Goal: Information Seeking & Learning: Learn about a topic

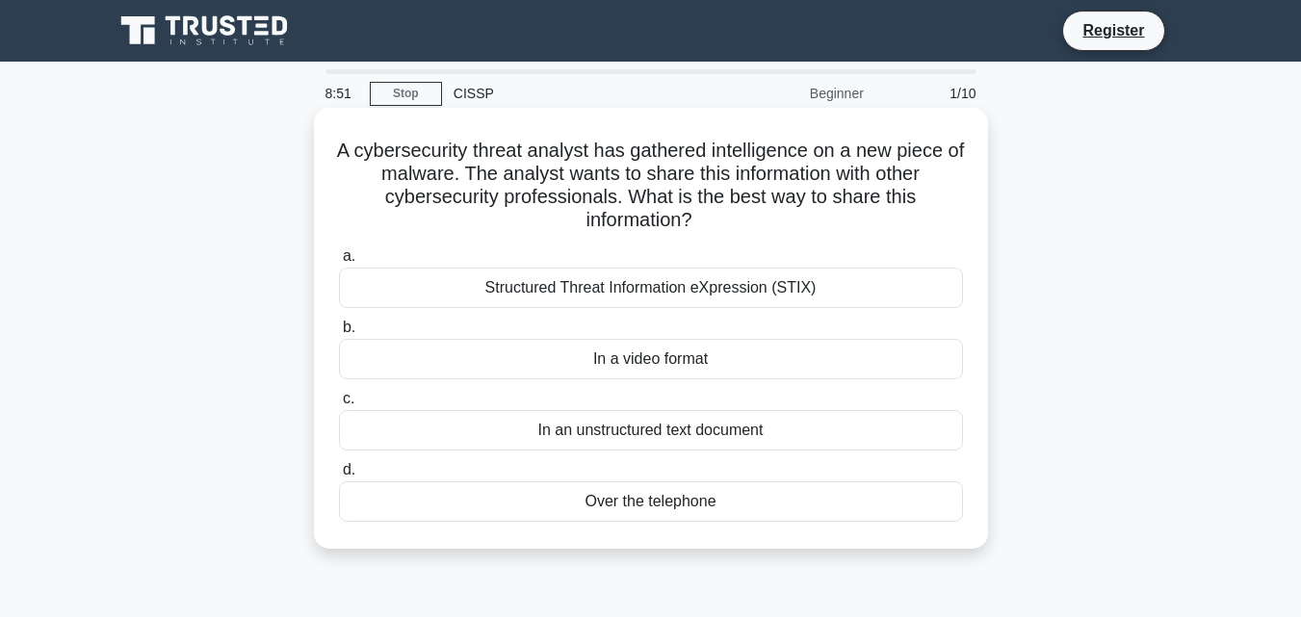
click at [710, 280] on div "Structured Threat Information eXpression (STIX)" at bounding box center [651, 288] width 624 height 40
click at [339, 263] on input "a. Structured Threat Information eXpression (STIX)" at bounding box center [339, 256] width 0 height 13
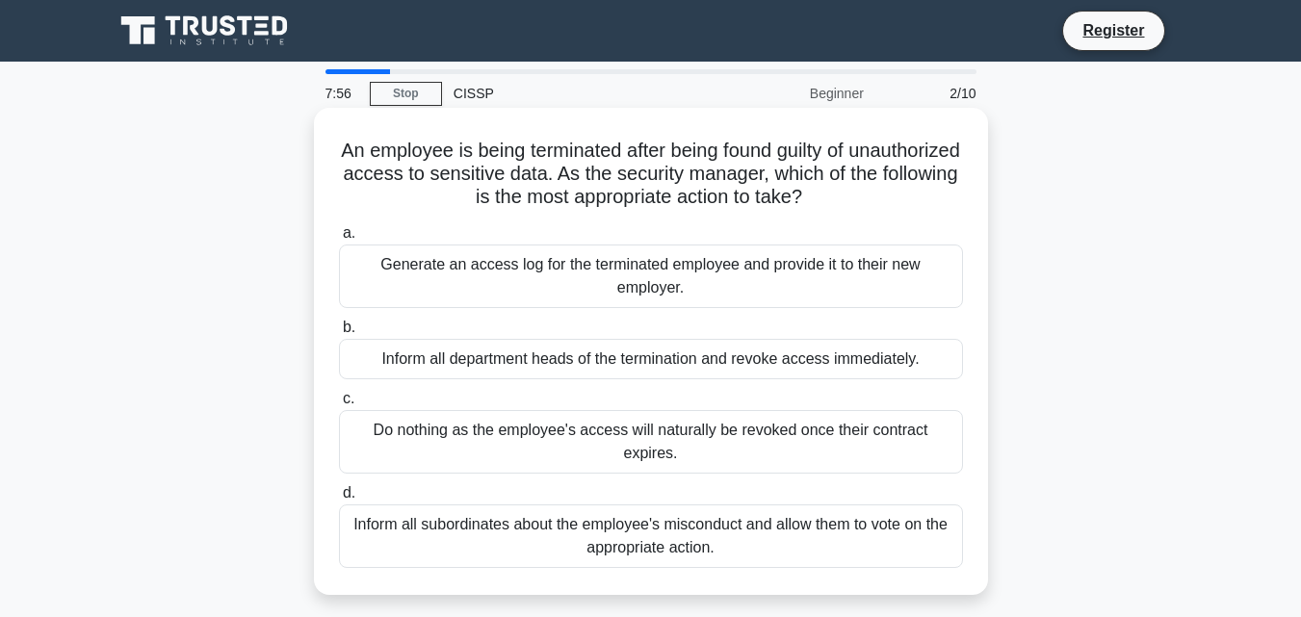
click at [744, 278] on div "Generate an access log for the terminated employee and provide it to their new …" at bounding box center [651, 277] width 624 height 64
click at [339, 240] on input "a. Generate an access log for the terminated employee and provide it to their n…" at bounding box center [339, 233] width 0 height 13
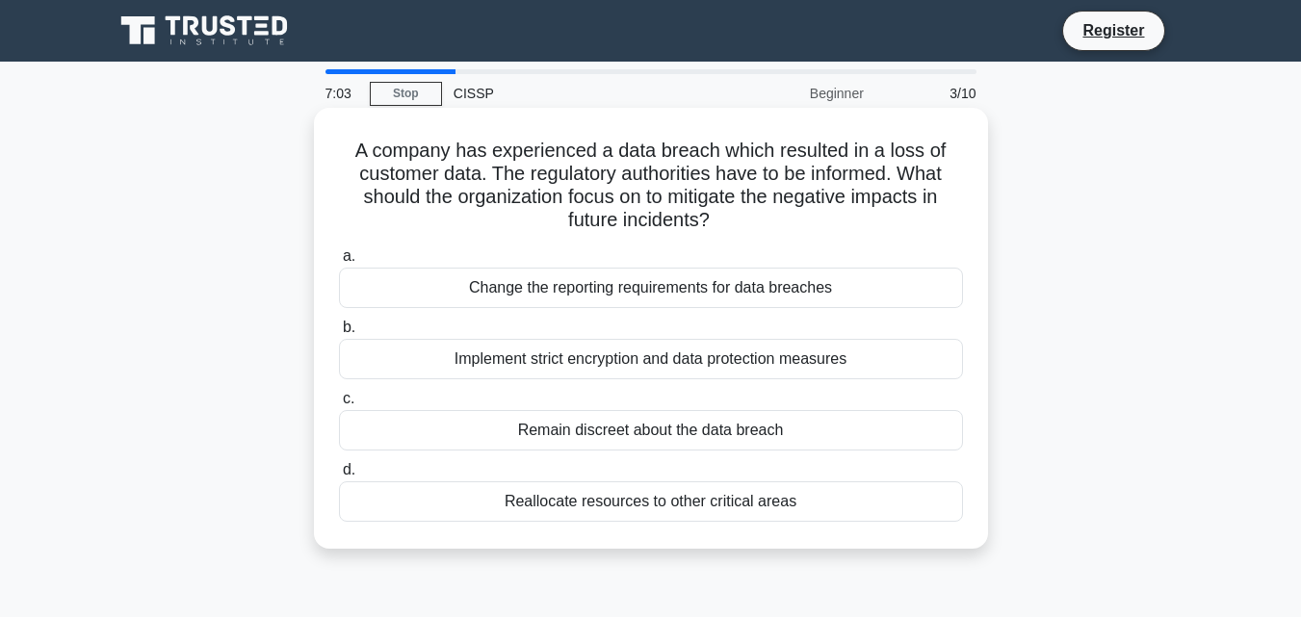
click at [641, 363] on div "Implement strict encryption and data protection measures" at bounding box center [651, 359] width 624 height 40
click at [339, 334] on input "b. Implement strict encryption and data protection measures" at bounding box center [339, 328] width 0 height 13
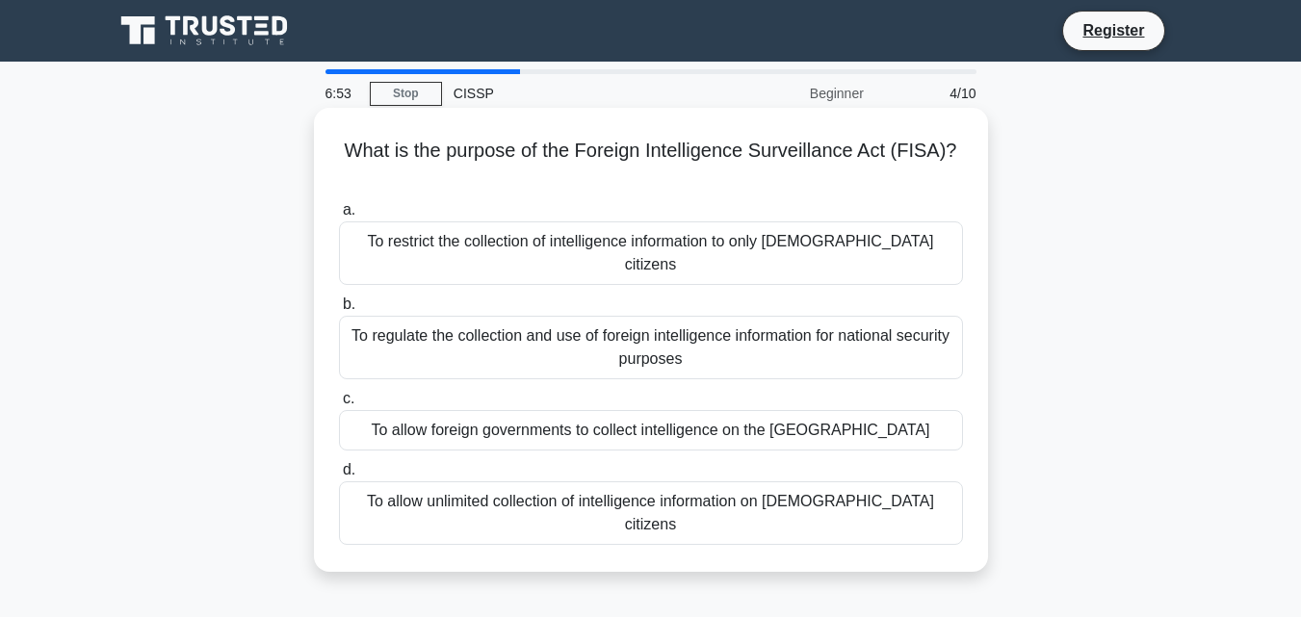
click at [551, 322] on div "To regulate the collection and use of foreign intelligence information for nati…" at bounding box center [651, 348] width 624 height 64
click at [339, 311] on input "b. To regulate the collection and use of foreign intelligence information for n…" at bounding box center [339, 305] width 0 height 13
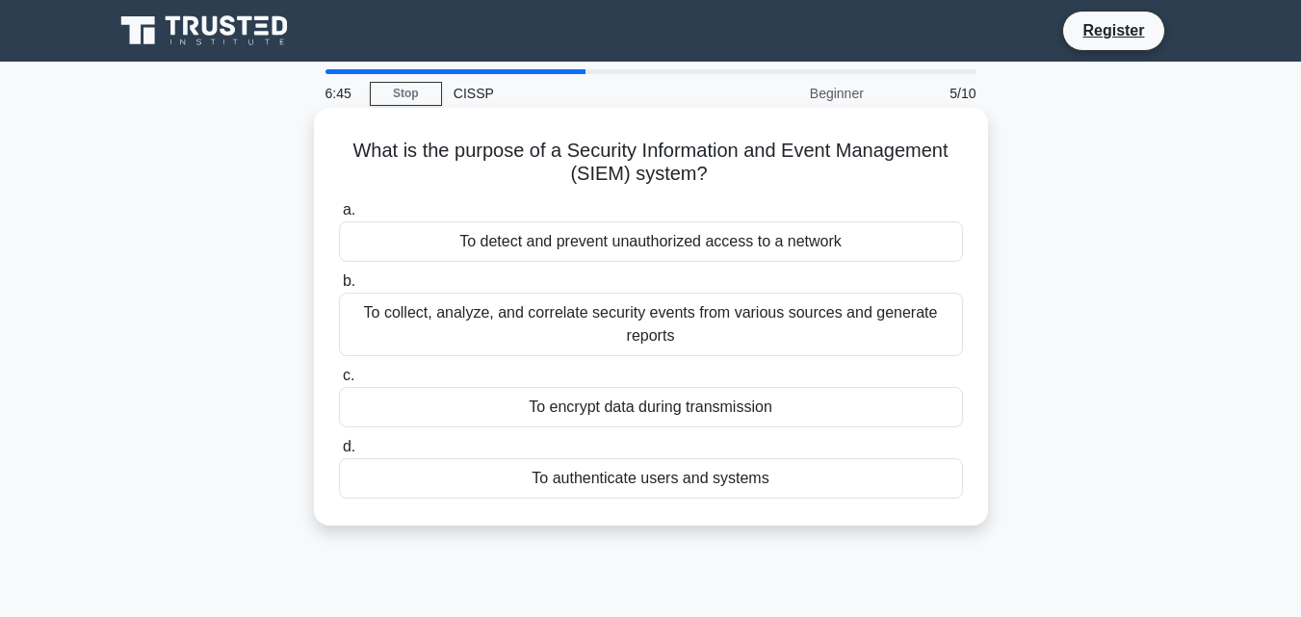
click at [701, 316] on div "To collect, analyze, and correlate security events from various sources and gen…" at bounding box center [651, 325] width 624 height 64
click at [339, 288] on input "b. To collect, analyze, and correlate security events from various sources and …" at bounding box center [339, 281] width 0 height 13
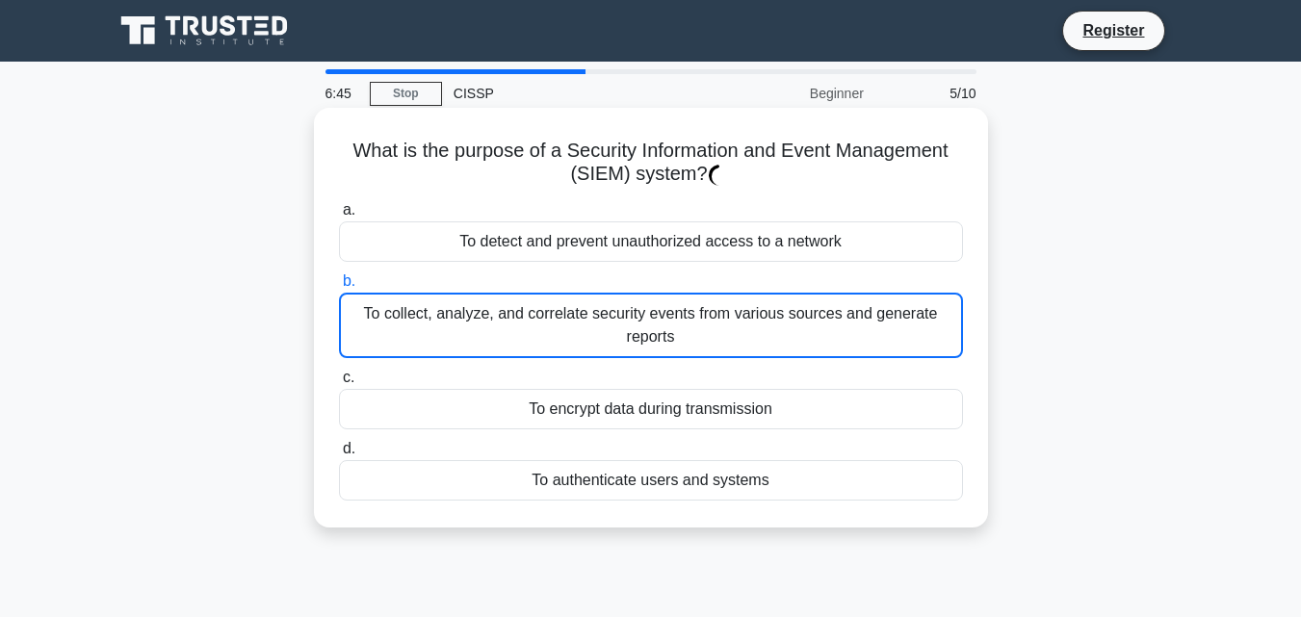
click at [701, 316] on div "To collect, analyze, and correlate security events from various sources and gen…" at bounding box center [651, 325] width 624 height 65
click at [339, 288] on input "b. To collect, analyze, and correlate security events from various sources and …" at bounding box center [339, 281] width 0 height 13
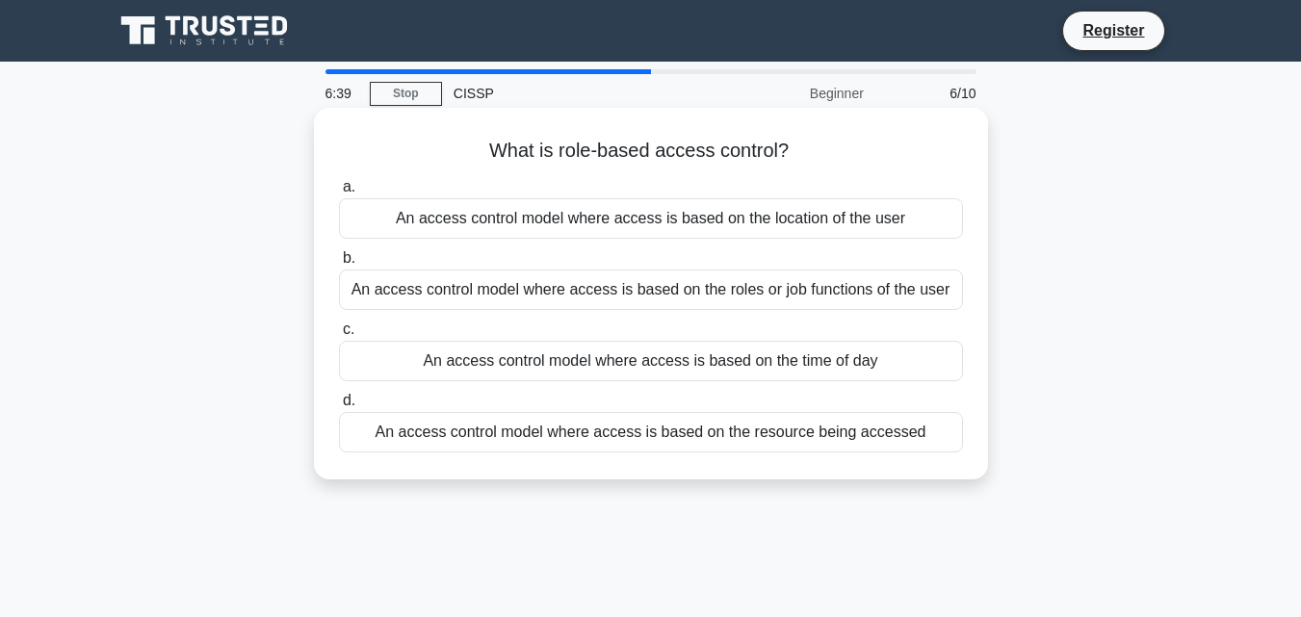
click at [719, 289] on div "An access control model where access is based on the roles or job functions of …" at bounding box center [651, 290] width 624 height 40
click at [339, 265] on input "b. An access control model where access is based on the roles or job functions …" at bounding box center [339, 258] width 0 height 13
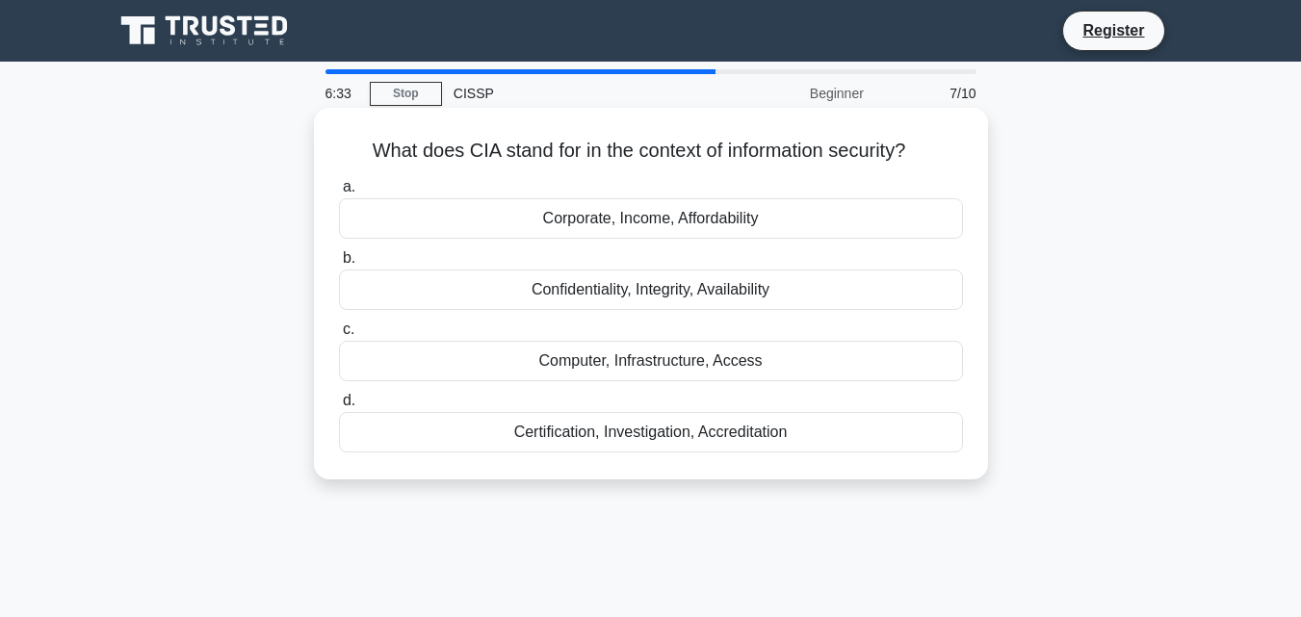
click at [754, 301] on div "Confidentiality, Integrity, Availability" at bounding box center [651, 290] width 624 height 40
click at [339, 265] on input "b. Confidentiality, Integrity, Availability" at bounding box center [339, 258] width 0 height 13
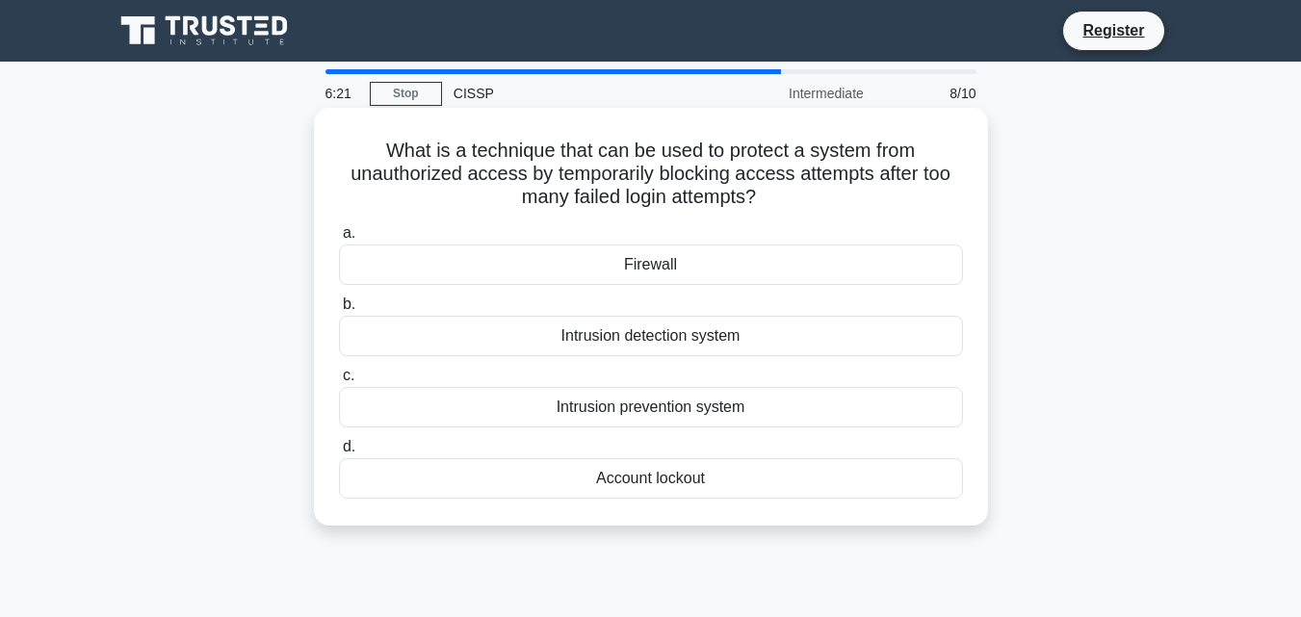
click at [748, 406] on div "Intrusion prevention system" at bounding box center [651, 407] width 624 height 40
click at [339, 382] on input "c. Intrusion prevention system" at bounding box center [339, 376] width 0 height 13
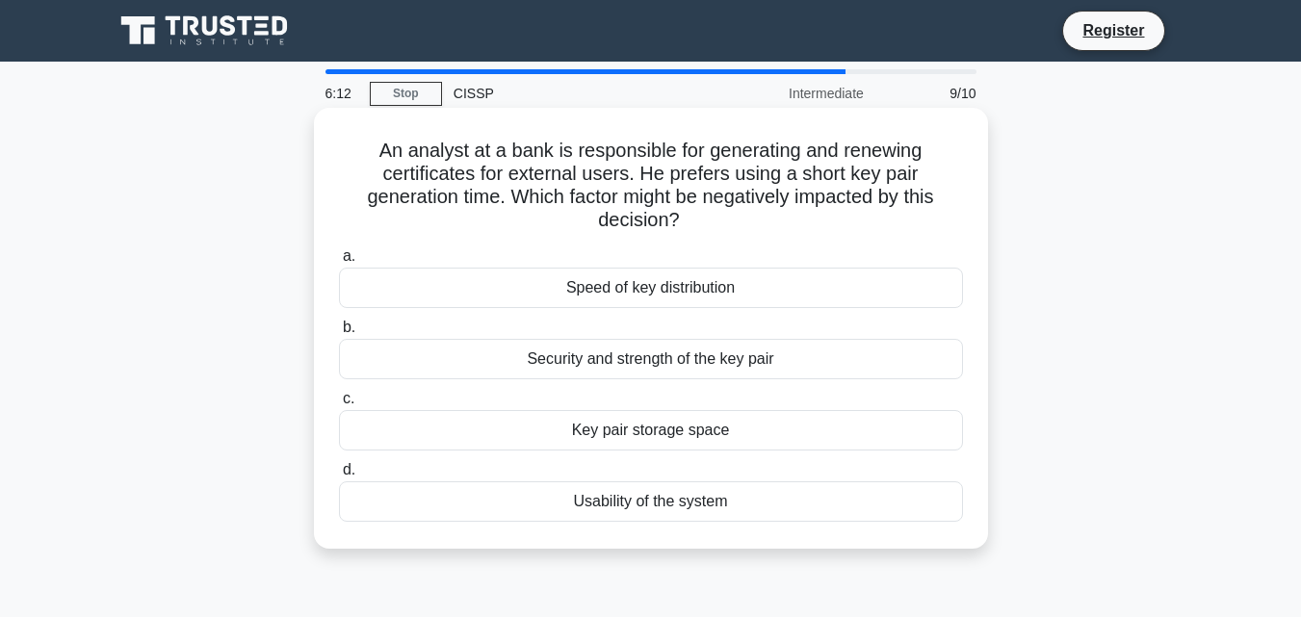
click at [585, 360] on div "Security and strength of the key pair" at bounding box center [651, 359] width 624 height 40
click at [339, 334] on input "b. Security and strength of the key pair" at bounding box center [339, 328] width 0 height 13
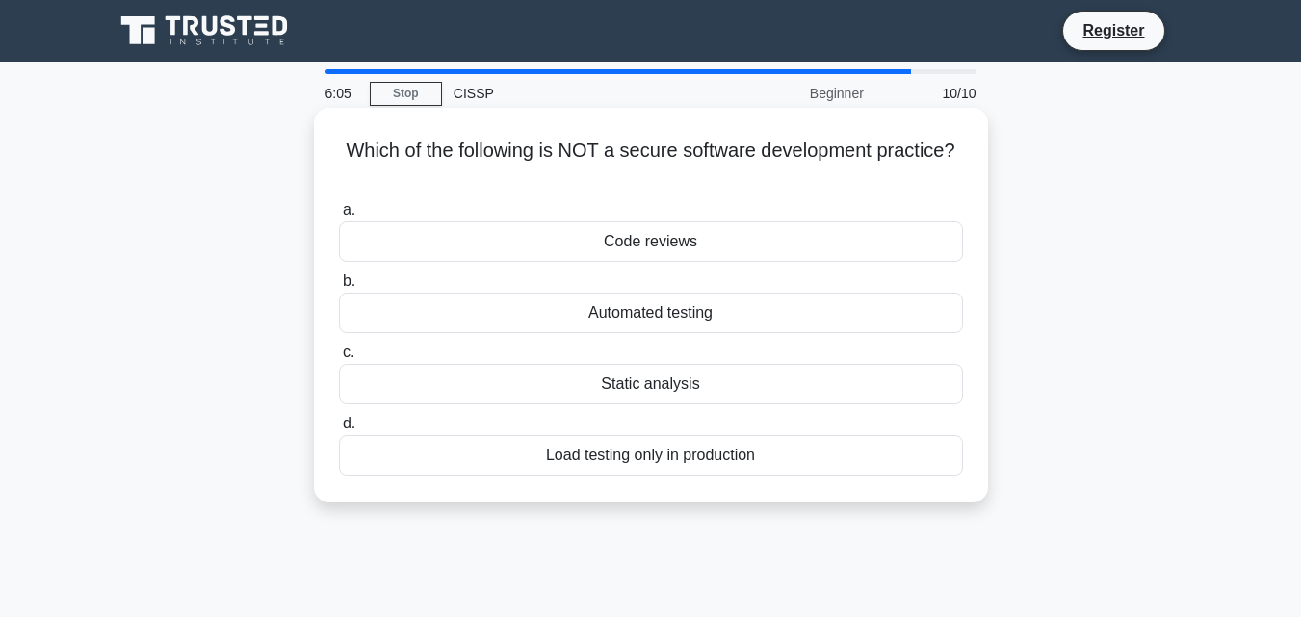
click at [840, 460] on div "Load testing only in production" at bounding box center [651, 455] width 624 height 40
click at [339, 430] on input "d. Load testing only in production" at bounding box center [339, 424] width 0 height 13
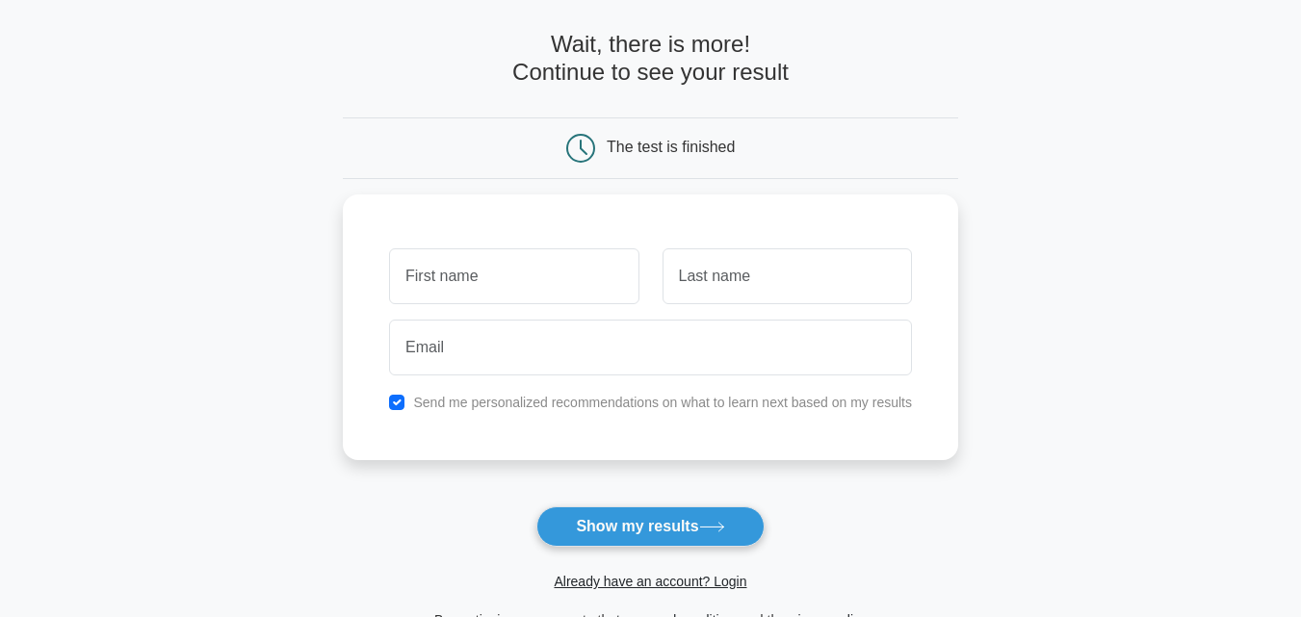
scroll to position [75, 0]
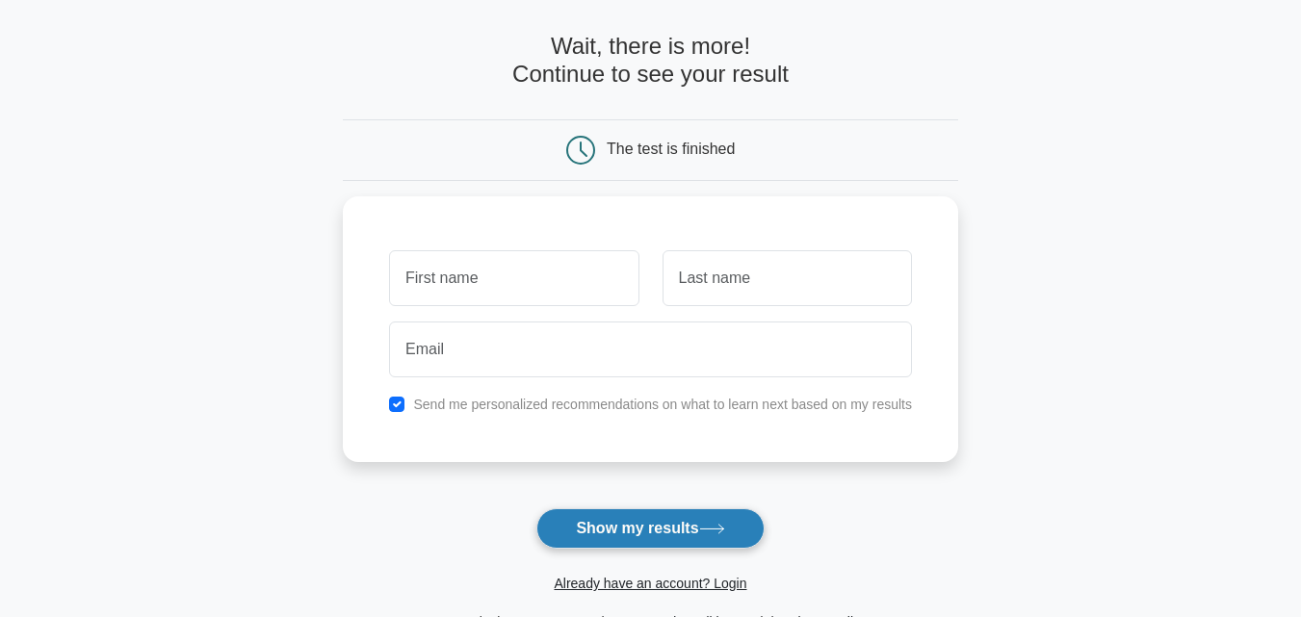
click at [695, 523] on button "Show my results" at bounding box center [649, 528] width 227 height 40
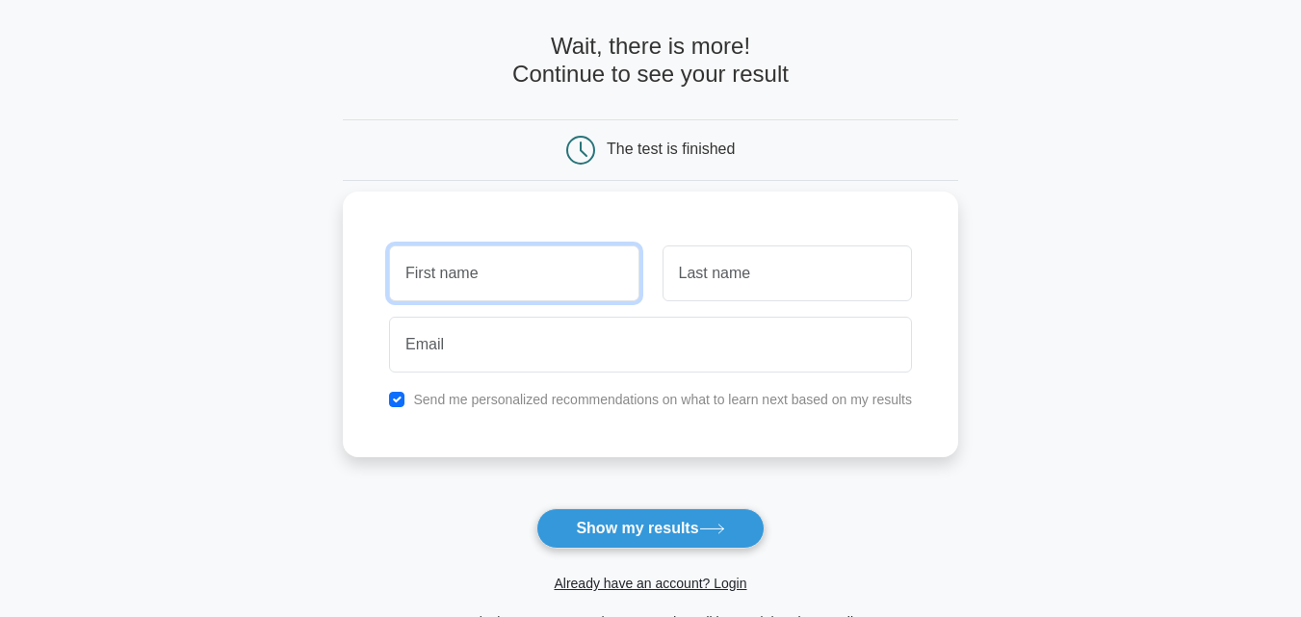
click at [580, 289] on input "text" at bounding box center [513, 274] width 249 height 56
type input "deva"
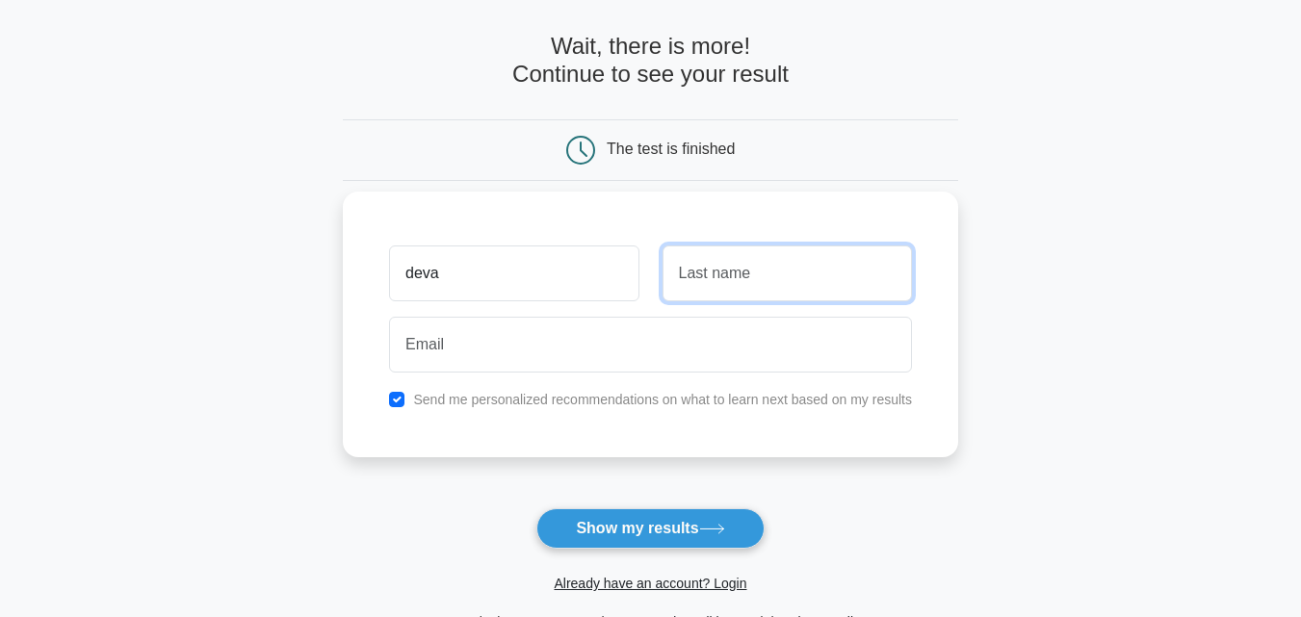
click at [696, 254] on input "text" at bounding box center [787, 274] width 249 height 56
type input "m"
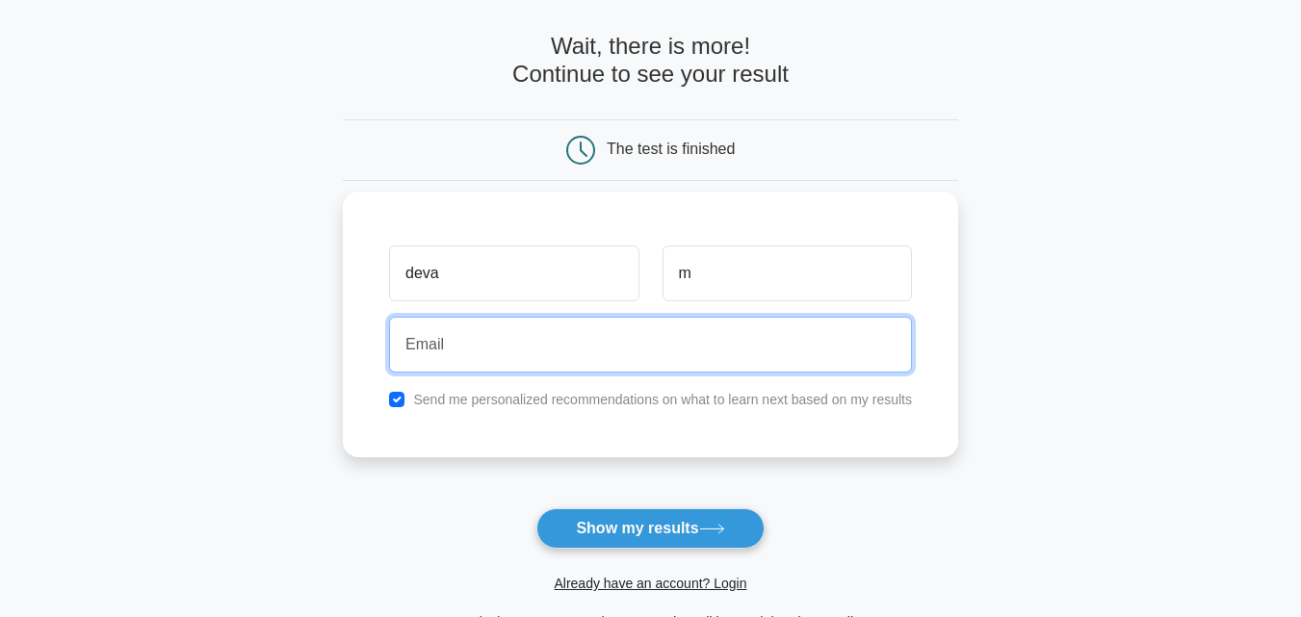
click at [677, 338] on input "email" at bounding box center [650, 345] width 523 height 56
type input "devamurugesh06@gmail.com"
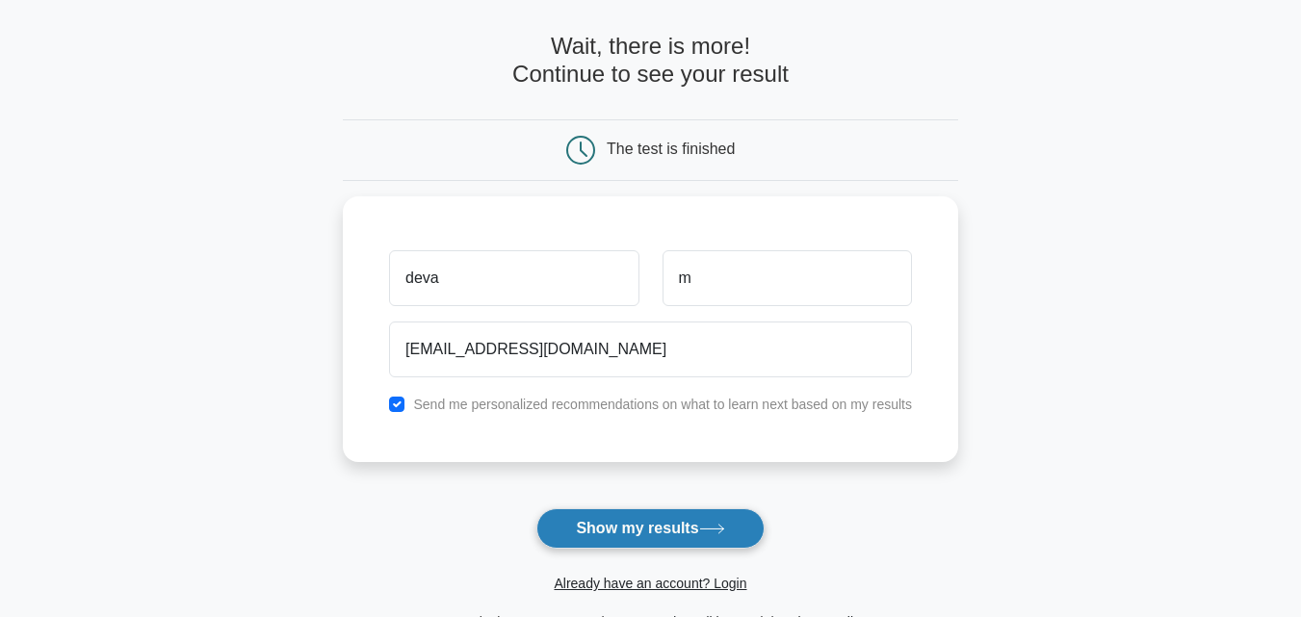
click at [634, 524] on button "Show my results" at bounding box center [649, 528] width 227 height 40
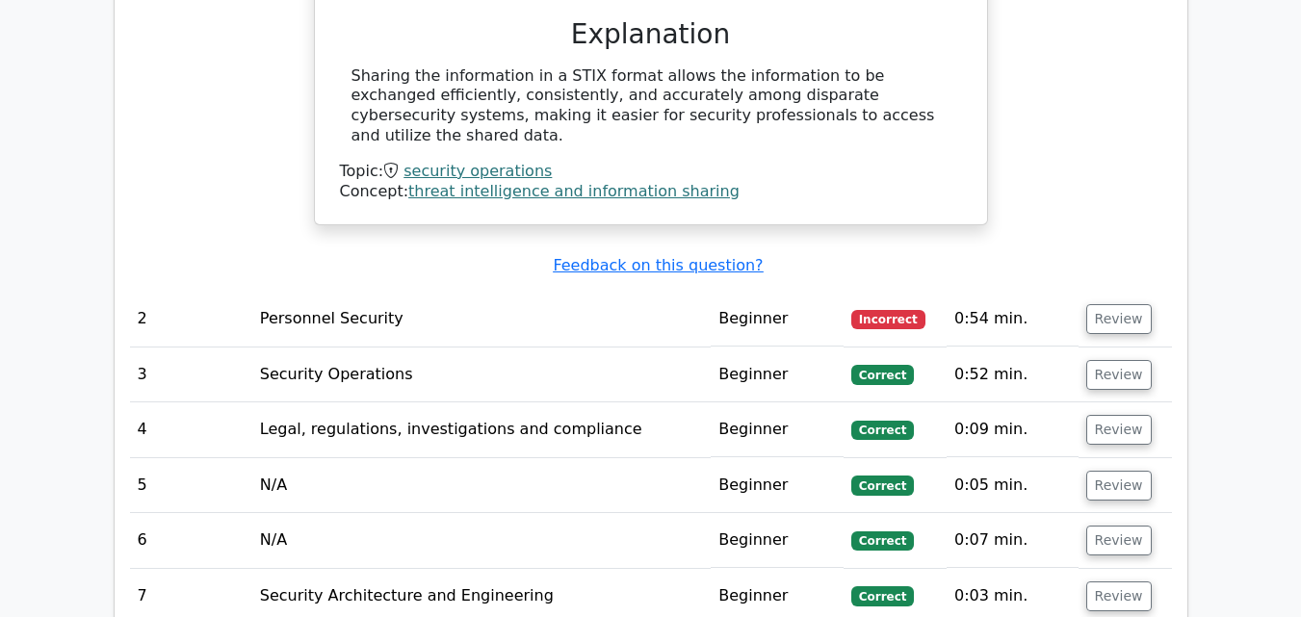
scroll to position [2086, 0]
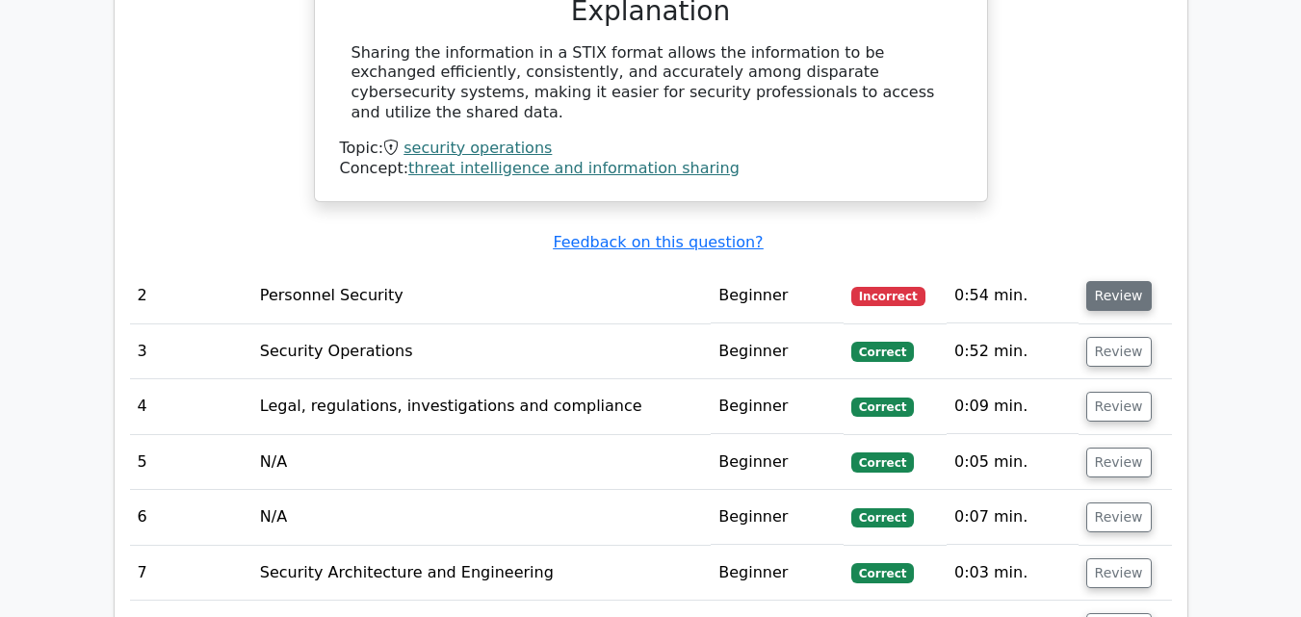
click at [1086, 281] on button "Review" at bounding box center [1118, 296] width 65 height 30
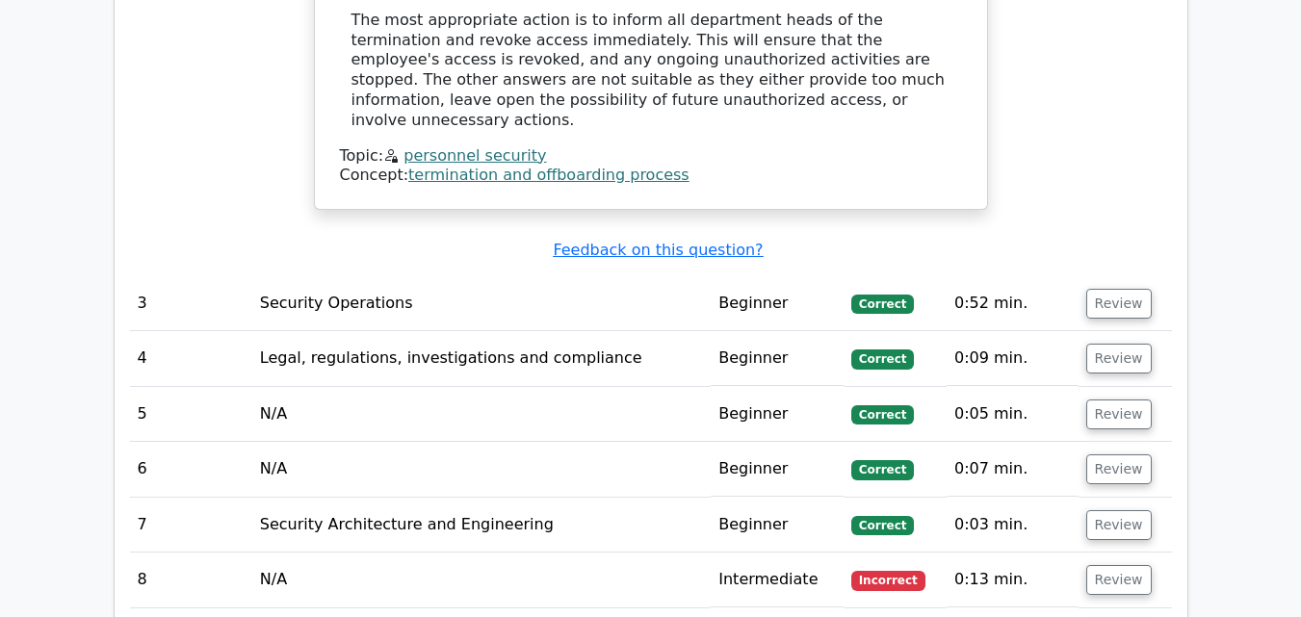
scroll to position [2931, 0]
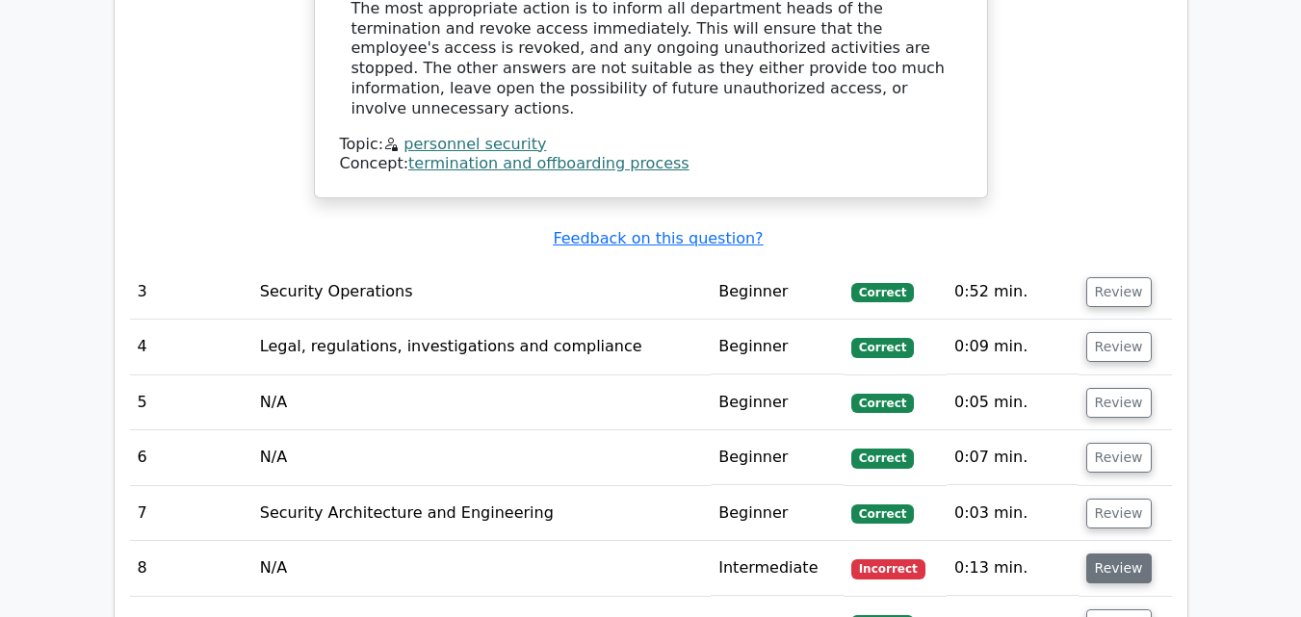
click at [1130, 554] on button "Review" at bounding box center [1118, 569] width 65 height 30
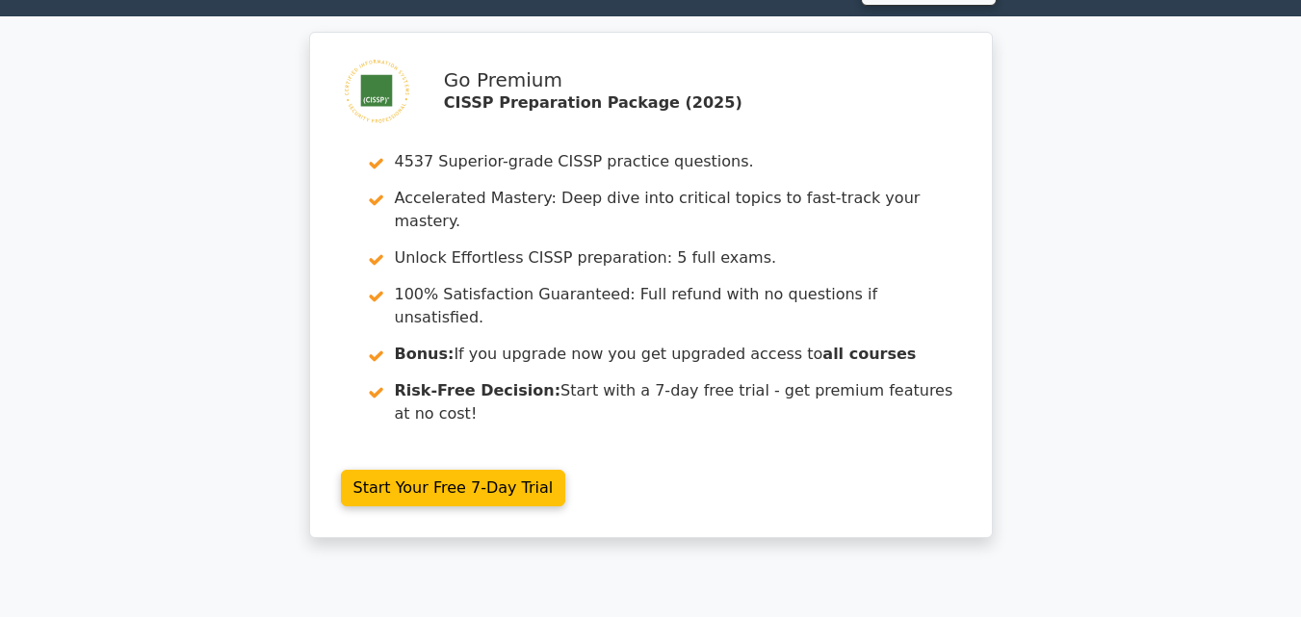
scroll to position [0, 0]
